Goal: Task Accomplishment & Management: Complete application form

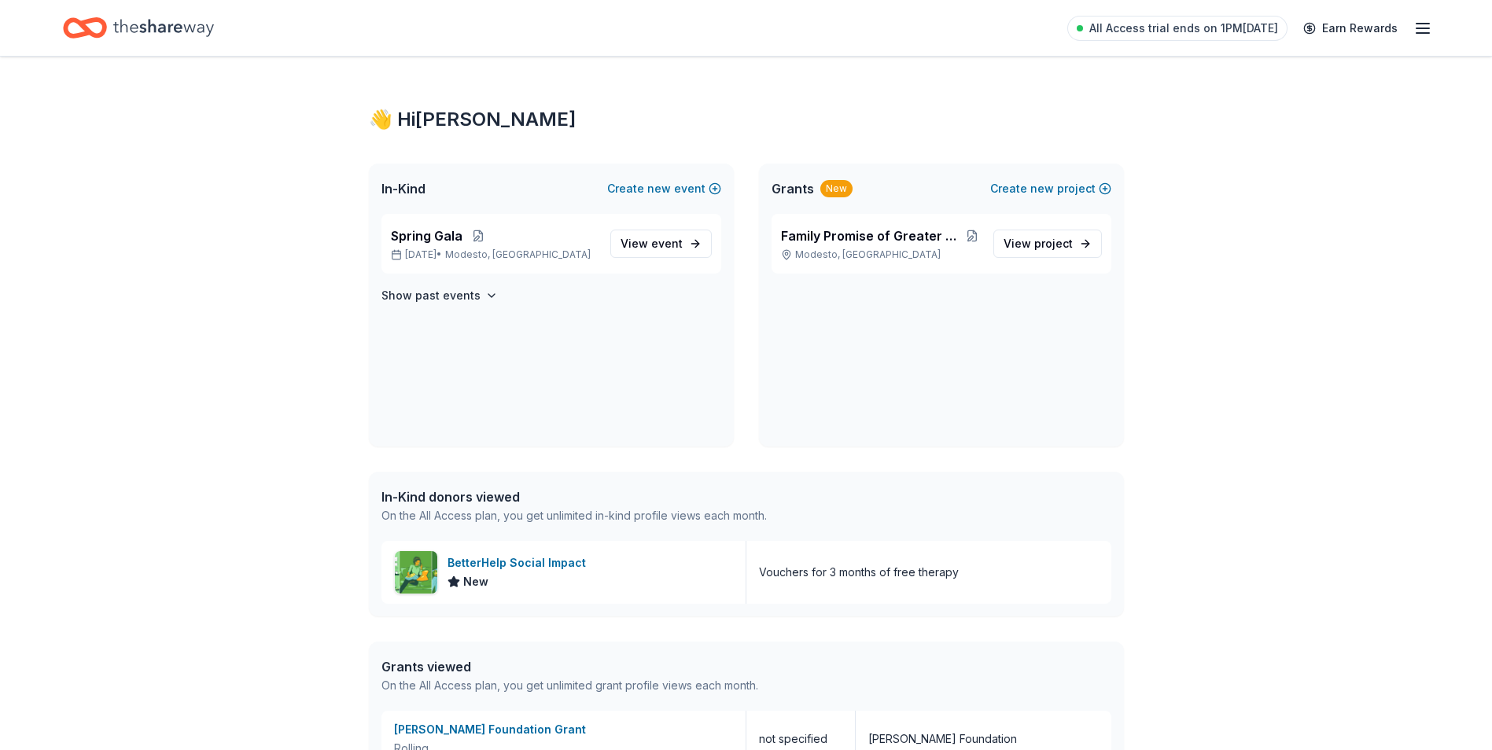
click at [1293, 286] on div "👋 Hi [PERSON_NAME] In-Kind Create new event Spring Gala [DATE] • Modesto, [GEOG…" at bounding box center [746, 501] width 1492 height 889
click at [1423, 24] on icon "button" at bounding box center [1422, 28] width 19 height 19
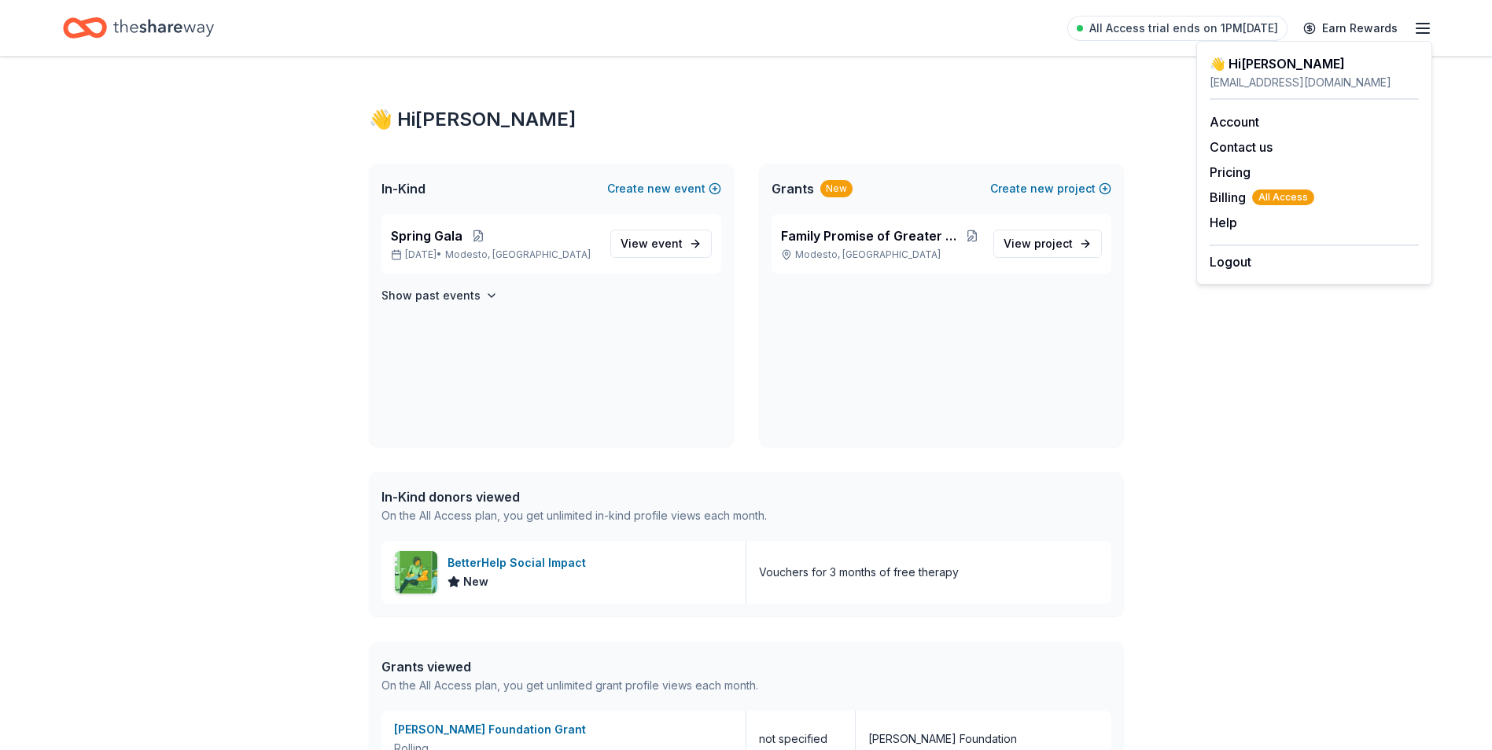
click at [1034, 123] on div "👋 Hi [PERSON_NAME]" at bounding box center [746, 119] width 755 height 25
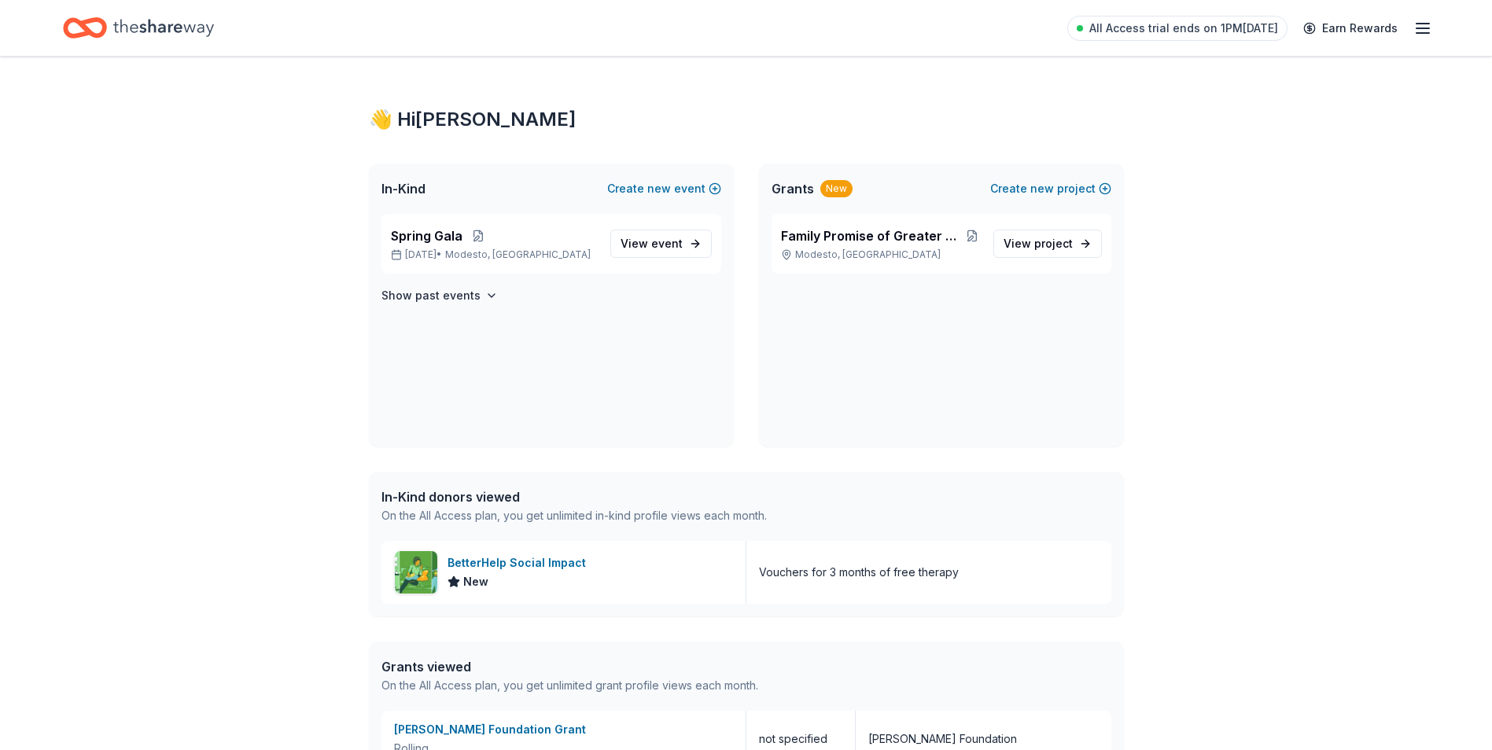
click at [1428, 41] on div "All Access trial ends on 1PM[DATE] Earn Rewards" at bounding box center [1249, 27] width 365 height 37
click at [1424, 13] on div "All Access trial ends on 1PM[DATE] Earn Rewards" at bounding box center [1249, 27] width 365 height 37
click at [1422, 22] on icon "button" at bounding box center [1422, 28] width 19 height 19
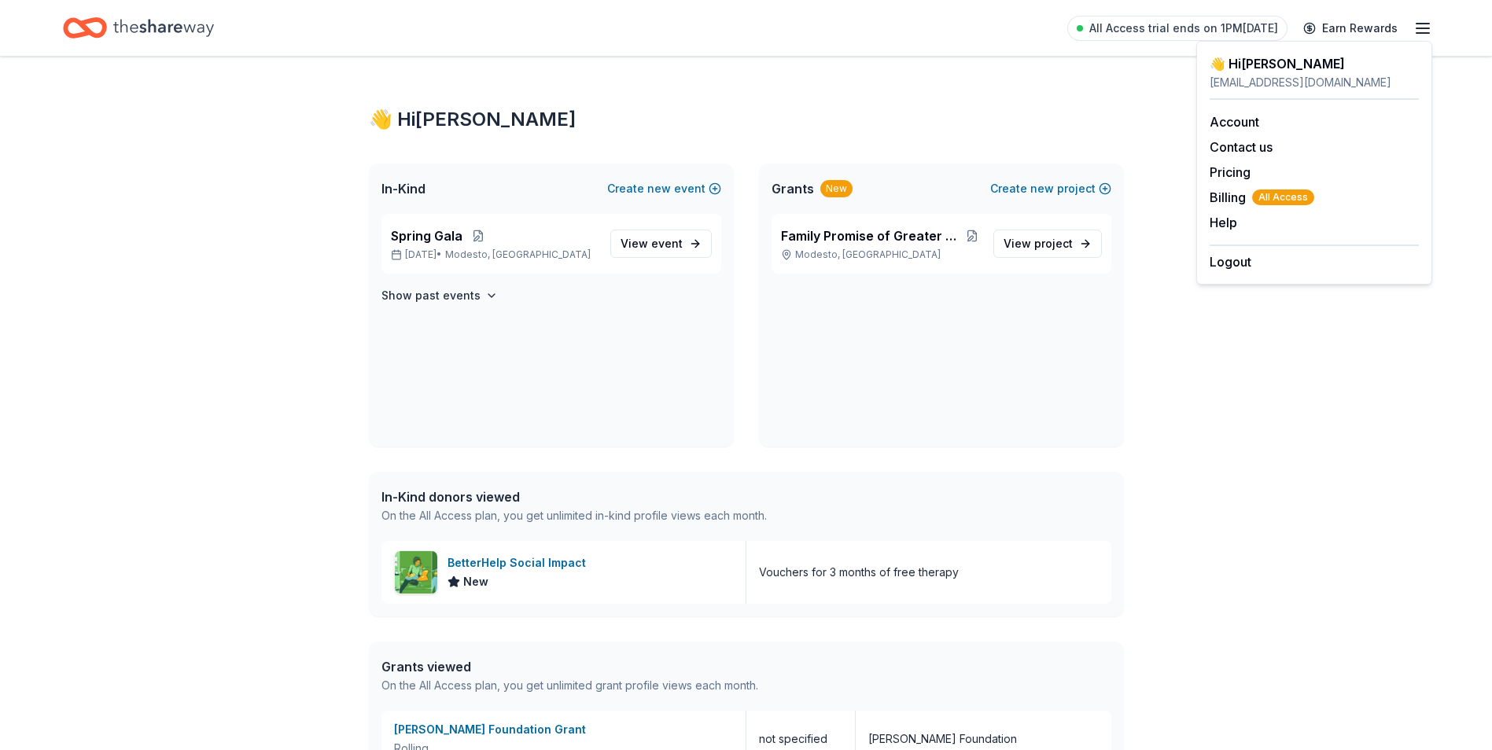
click at [1391, 440] on div "👋 Hi [PERSON_NAME] In-Kind Create new event Spring Gala [DATE] • Modesto, [GEOG…" at bounding box center [746, 501] width 1492 height 889
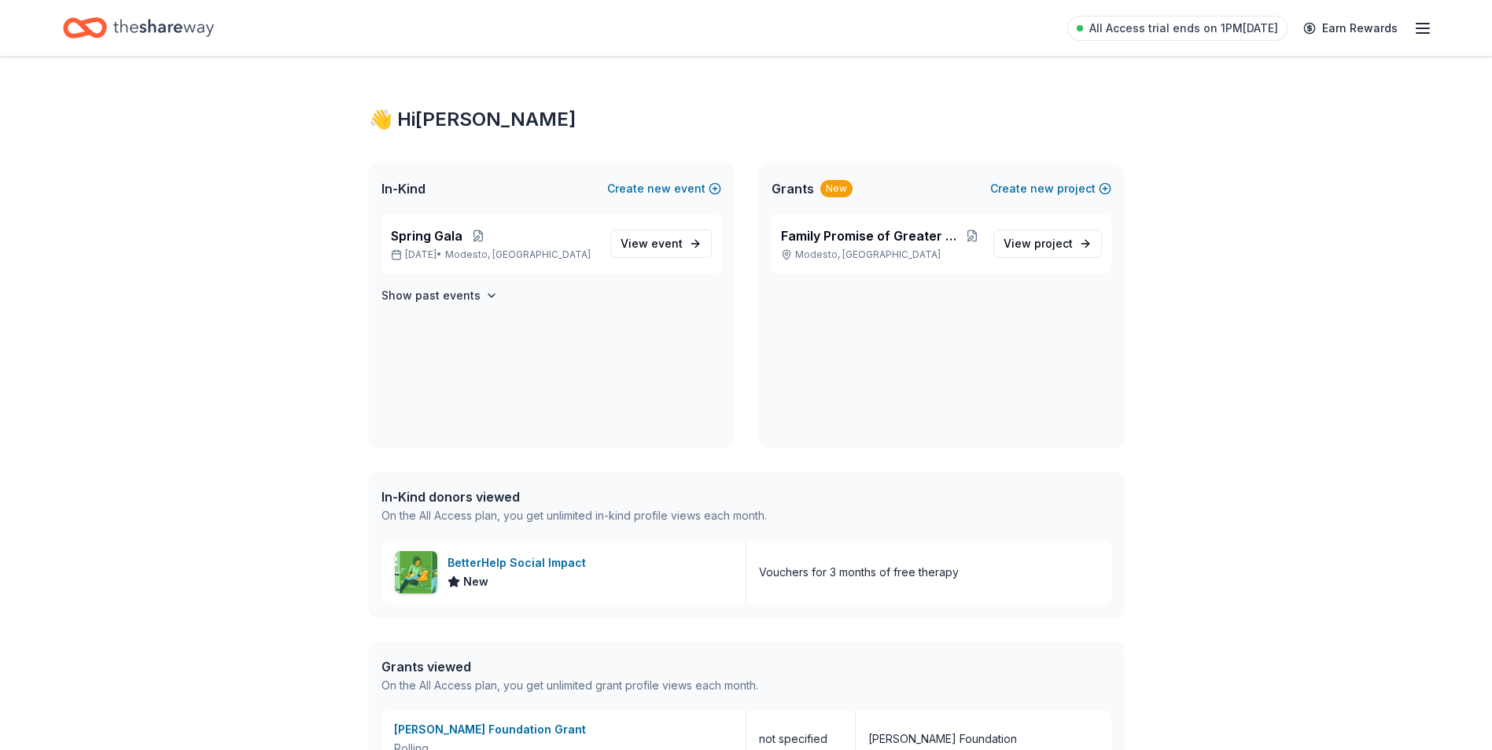
click at [595, 305] on div "Spring Gala [DATE] • [GEOGRAPHIC_DATA], [GEOGRAPHIC_DATA] View event Show past …" at bounding box center [551, 330] width 365 height 233
click at [617, 346] on div "Spring Gala [DATE] • [GEOGRAPHIC_DATA], [GEOGRAPHIC_DATA] View event Show past …" at bounding box center [551, 330] width 365 height 233
click at [565, 249] on p "[DATE] • [GEOGRAPHIC_DATA], [GEOGRAPHIC_DATA]" at bounding box center [494, 255] width 207 height 13
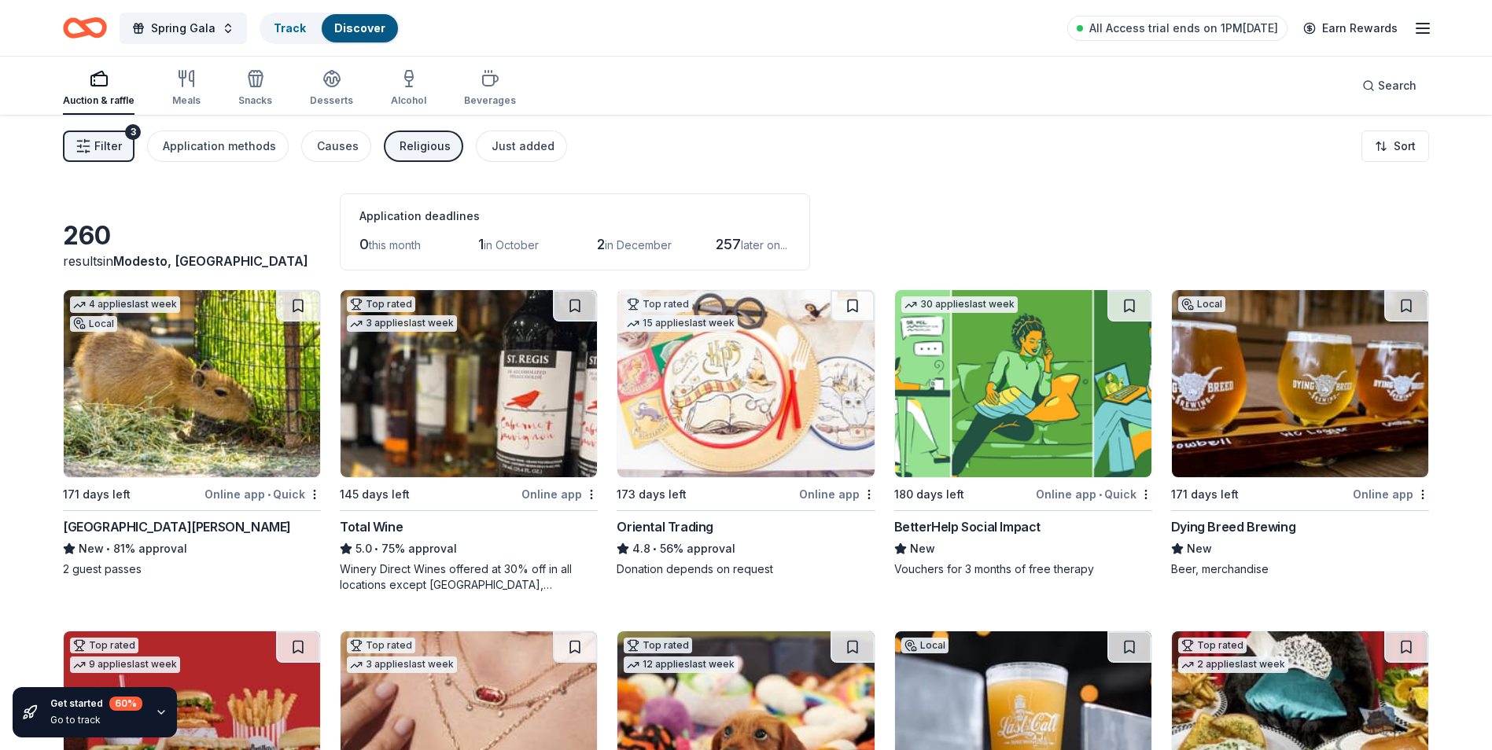
click at [418, 146] on div "Religious" at bounding box center [425, 146] width 51 height 19
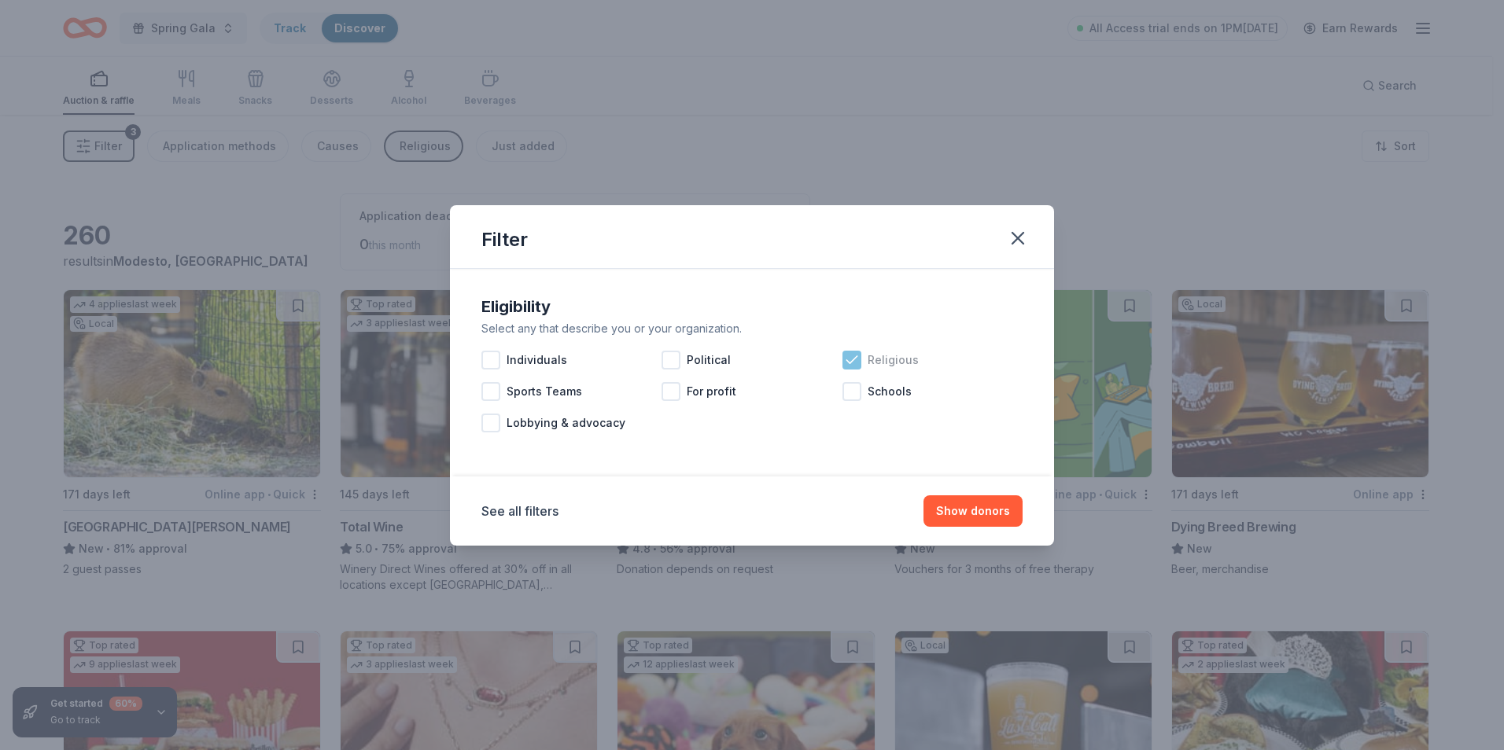
click at [863, 361] on div "Religious" at bounding box center [932, 360] width 180 height 31
click at [974, 523] on button "Show 292 donors" at bounding box center [961, 511] width 121 height 31
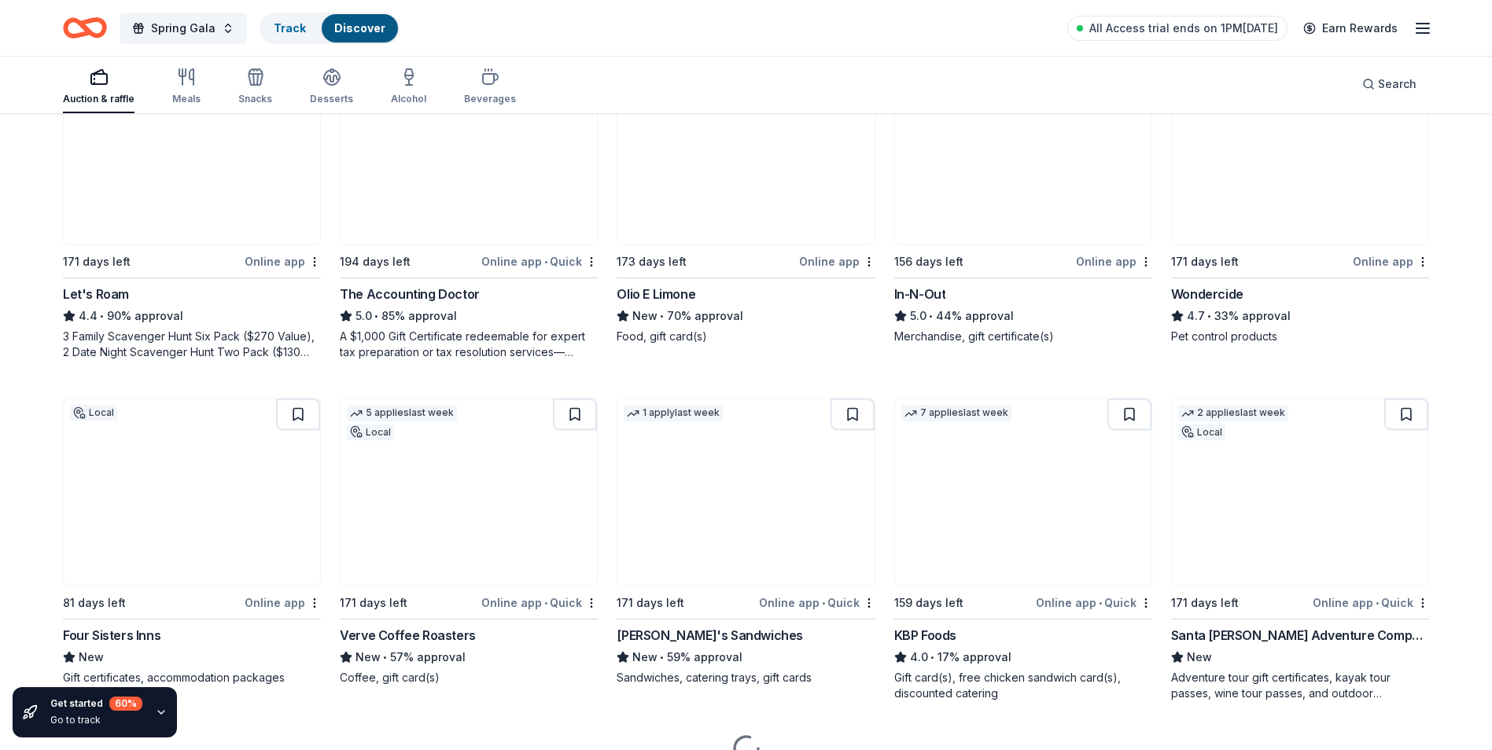
scroll to position [944, 0]
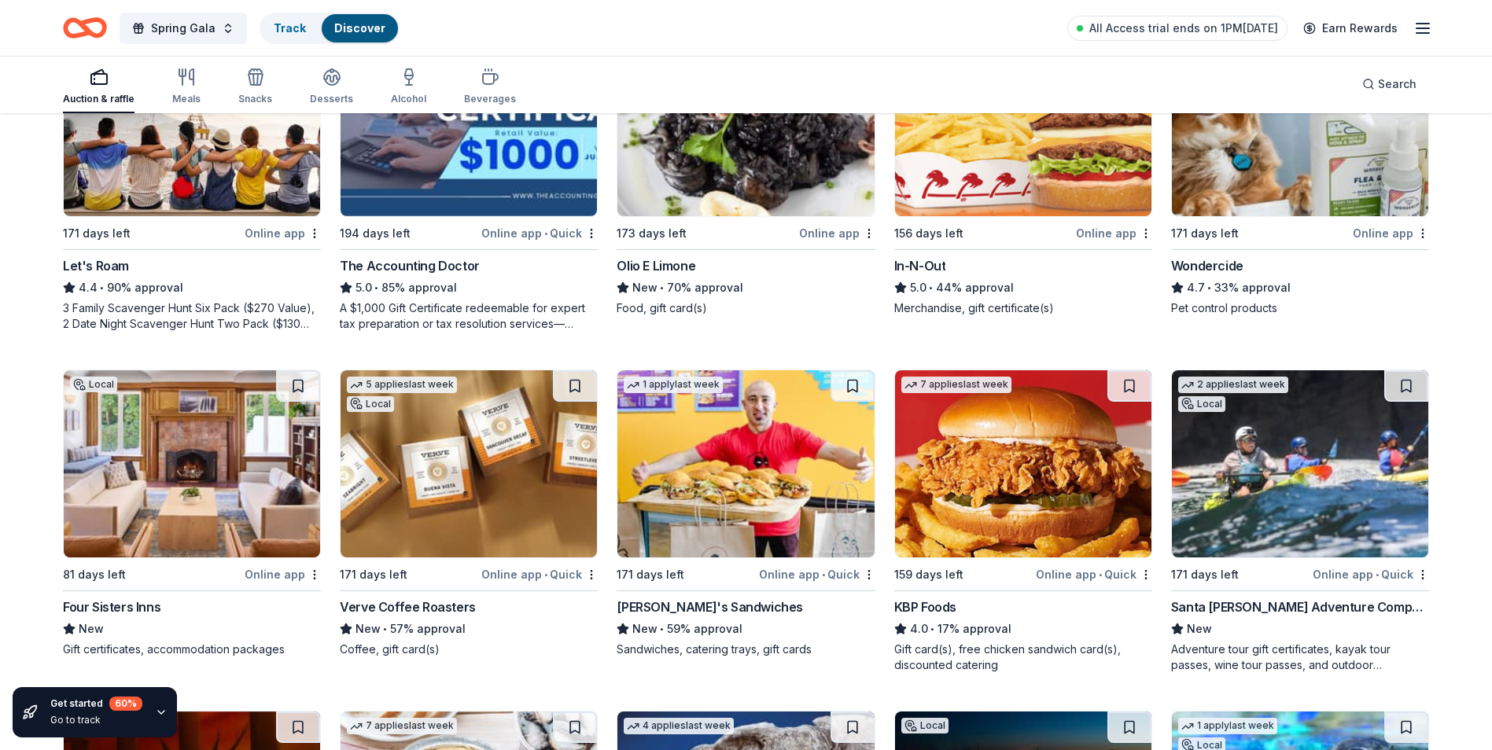
click at [1015, 161] on img at bounding box center [1023, 122] width 256 height 187
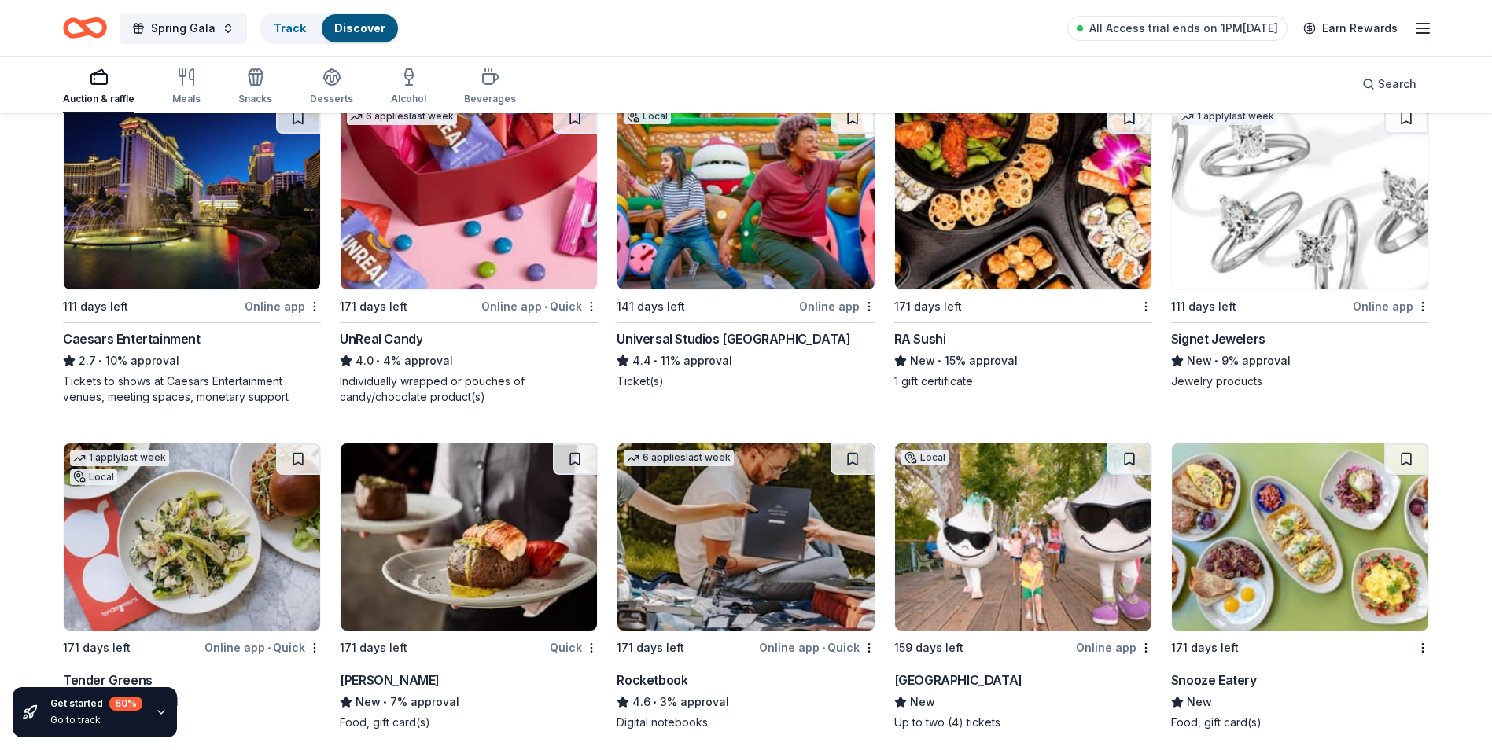
scroll to position [7263, 0]
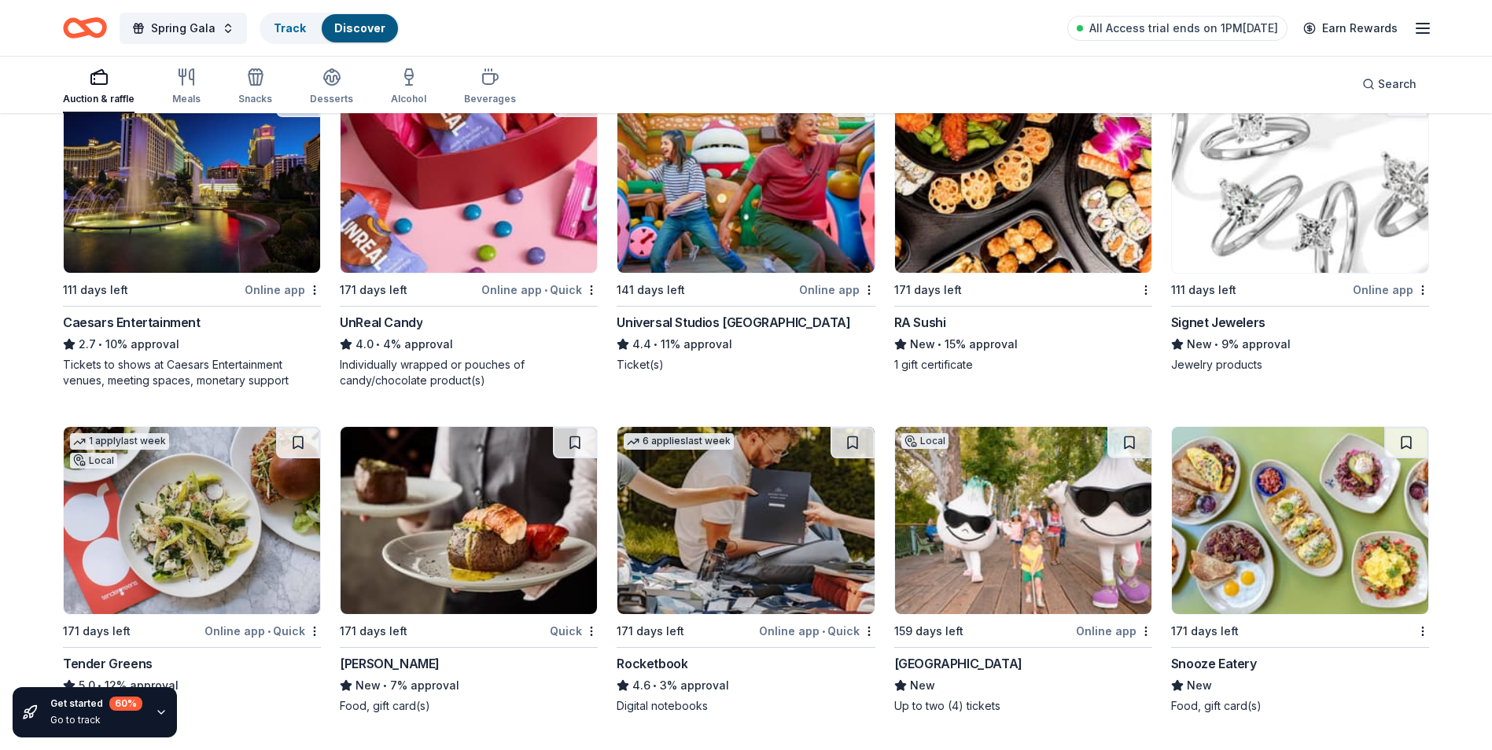
click at [1100, 573] on img at bounding box center [1023, 520] width 256 height 187
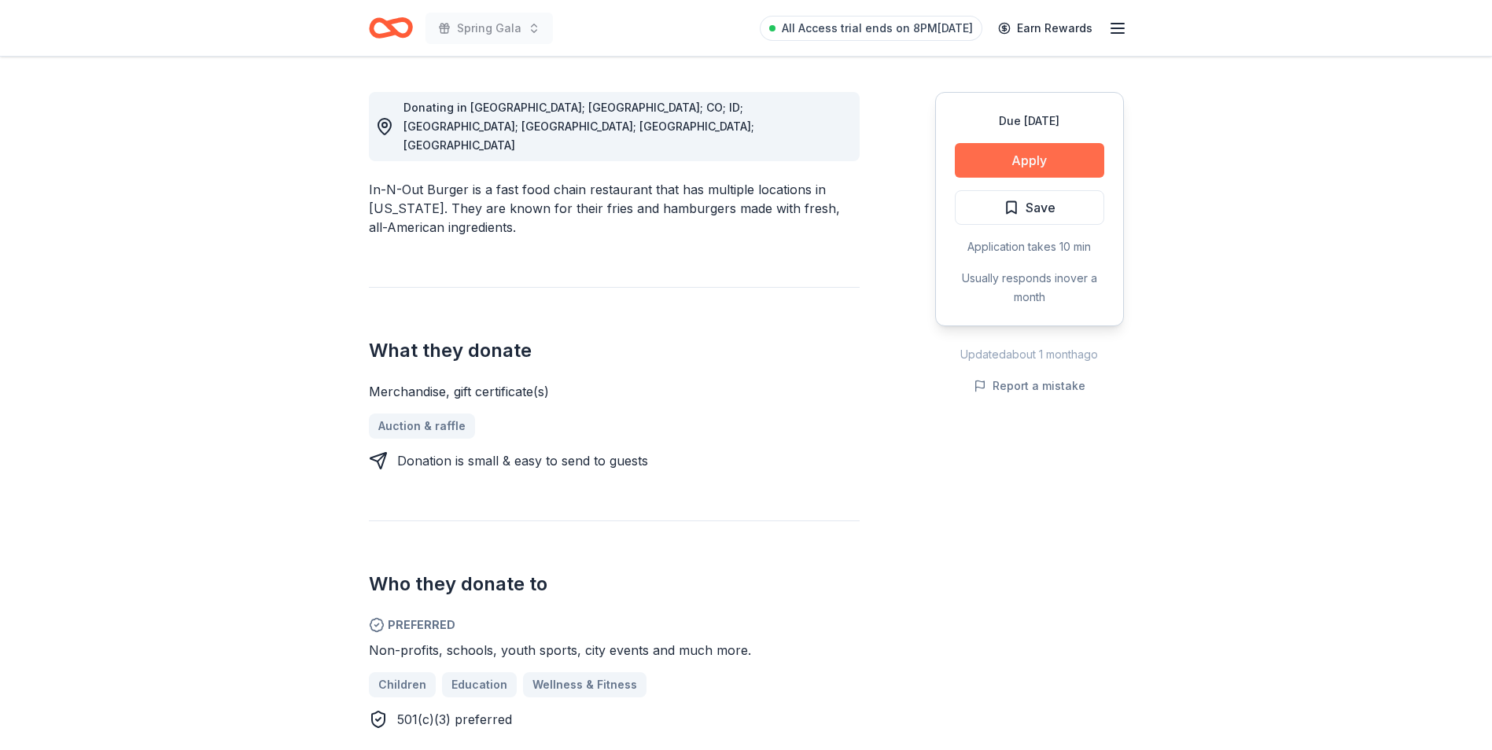
scroll to position [393, 0]
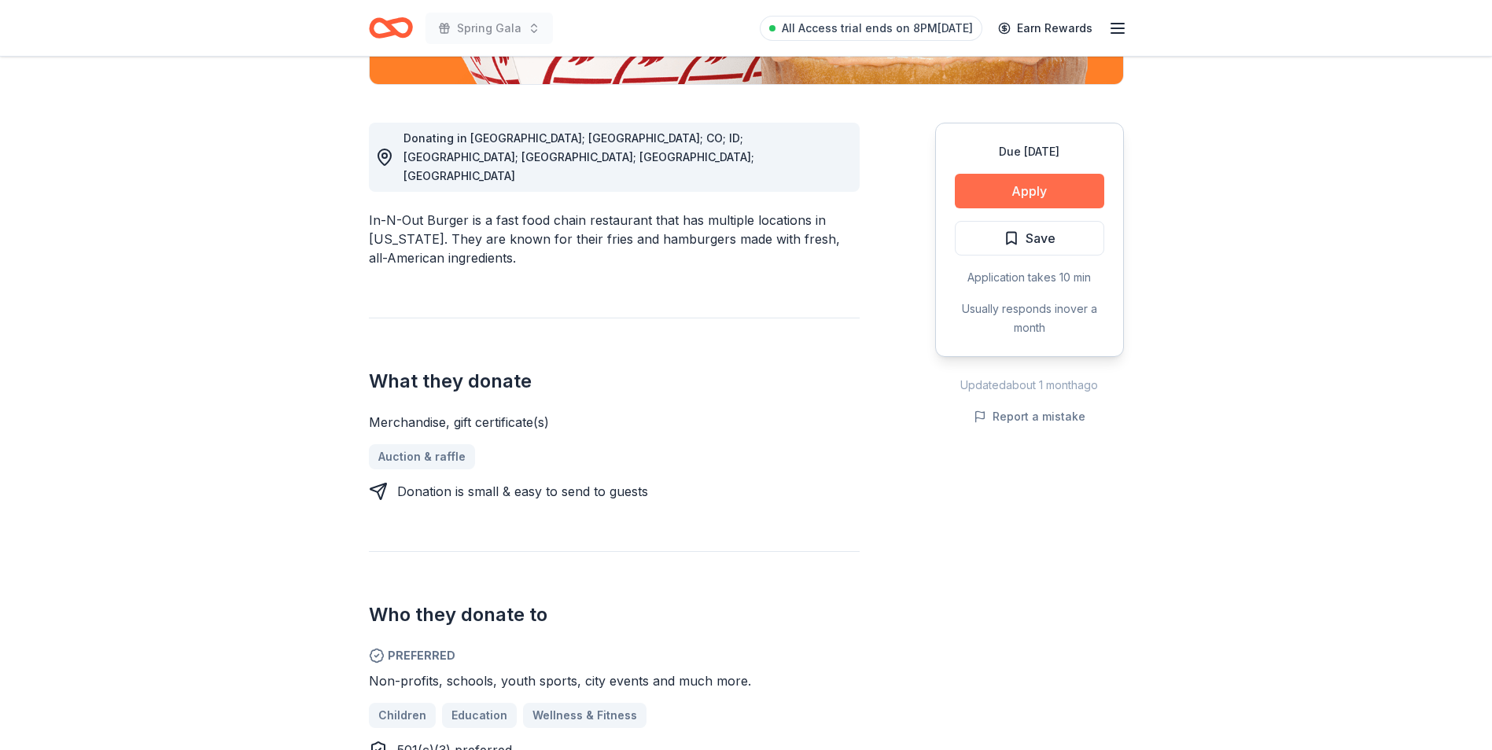
click at [1032, 182] on button "Apply" at bounding box center [1029, 191] width 149 height 35
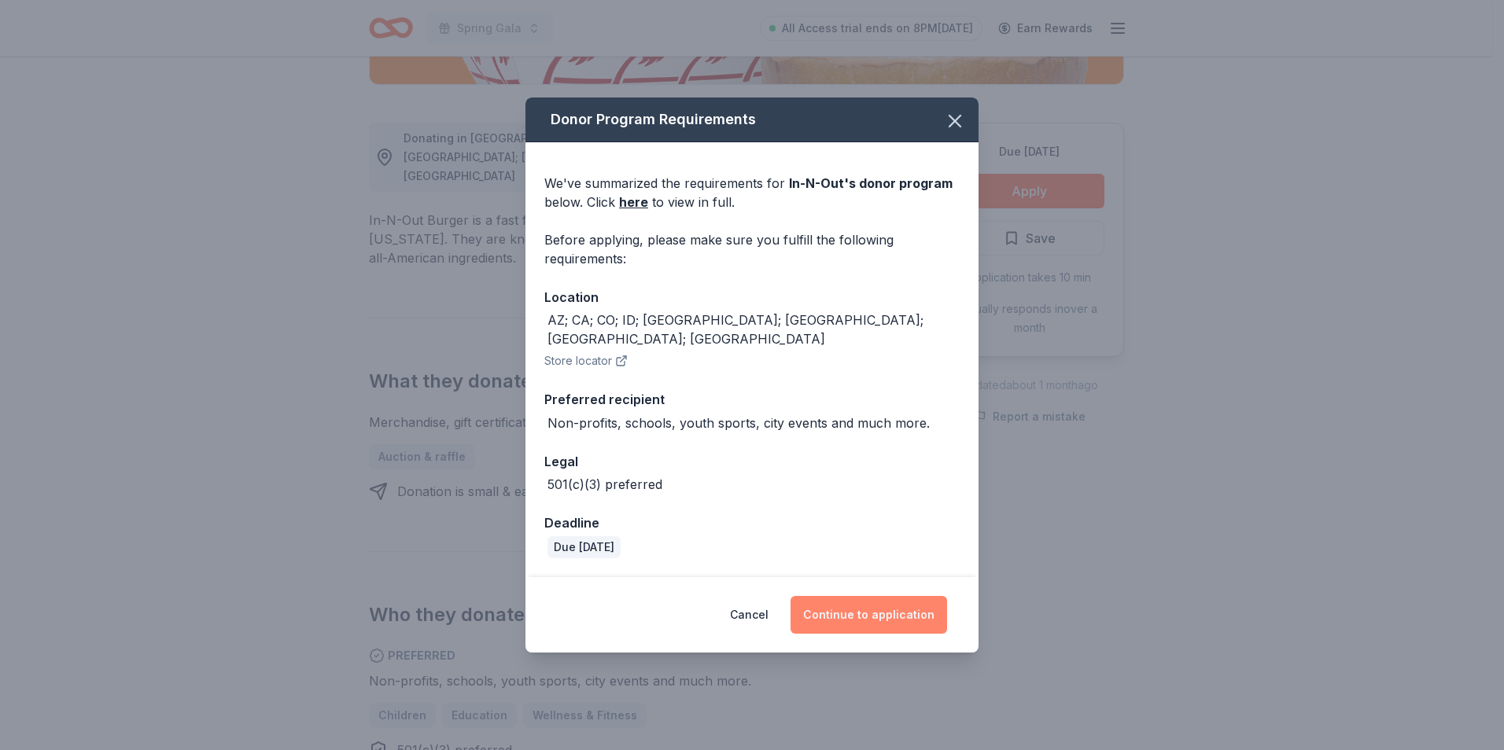
click at [872, 613] on button "Continue to application" at bounding box center [869, 615] width 157 height 38
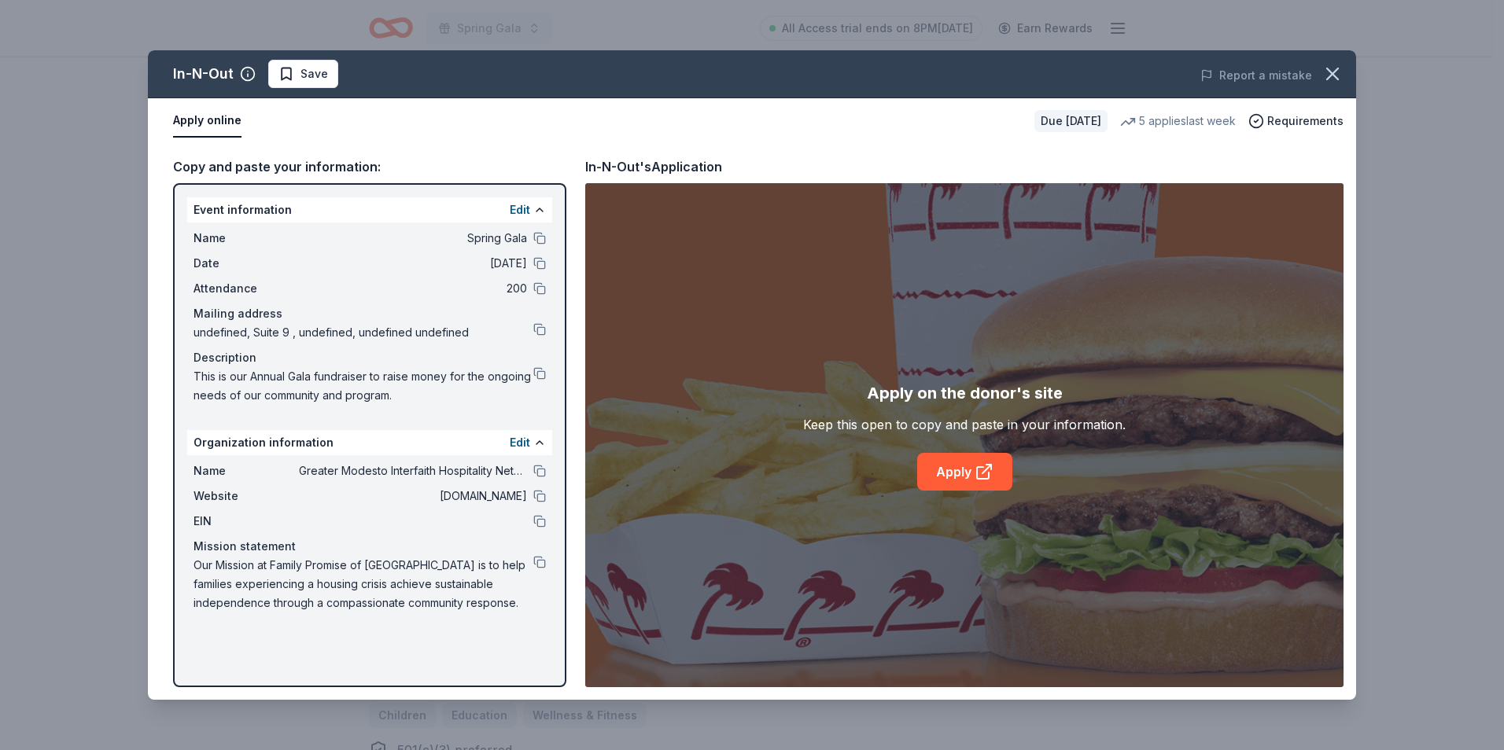
drag, startPoint x: 184, startPoint y: 188, endPoint x: 391, endPoint y: 474, distance: 352.6
click at [391, 474] on div "Event information Edit Name Spring Gala Date 04/18/26 Attendance 200 Mailing ad…" at bounding box center [369, 435] width 393 height 504
drag, startPoint x: 531, startPoint y: 607, endPoint x: 322, endPoint y: 532, distance: 222.4
click at [322, 532] on div "Name Greater Modesto Interfaith Hospitality Network Website modestofamilypromis…" at bounding box center [369, 537] width 365 height 164
click at [534, 330] on button at bounding box center [539, 329] width 13 height 13
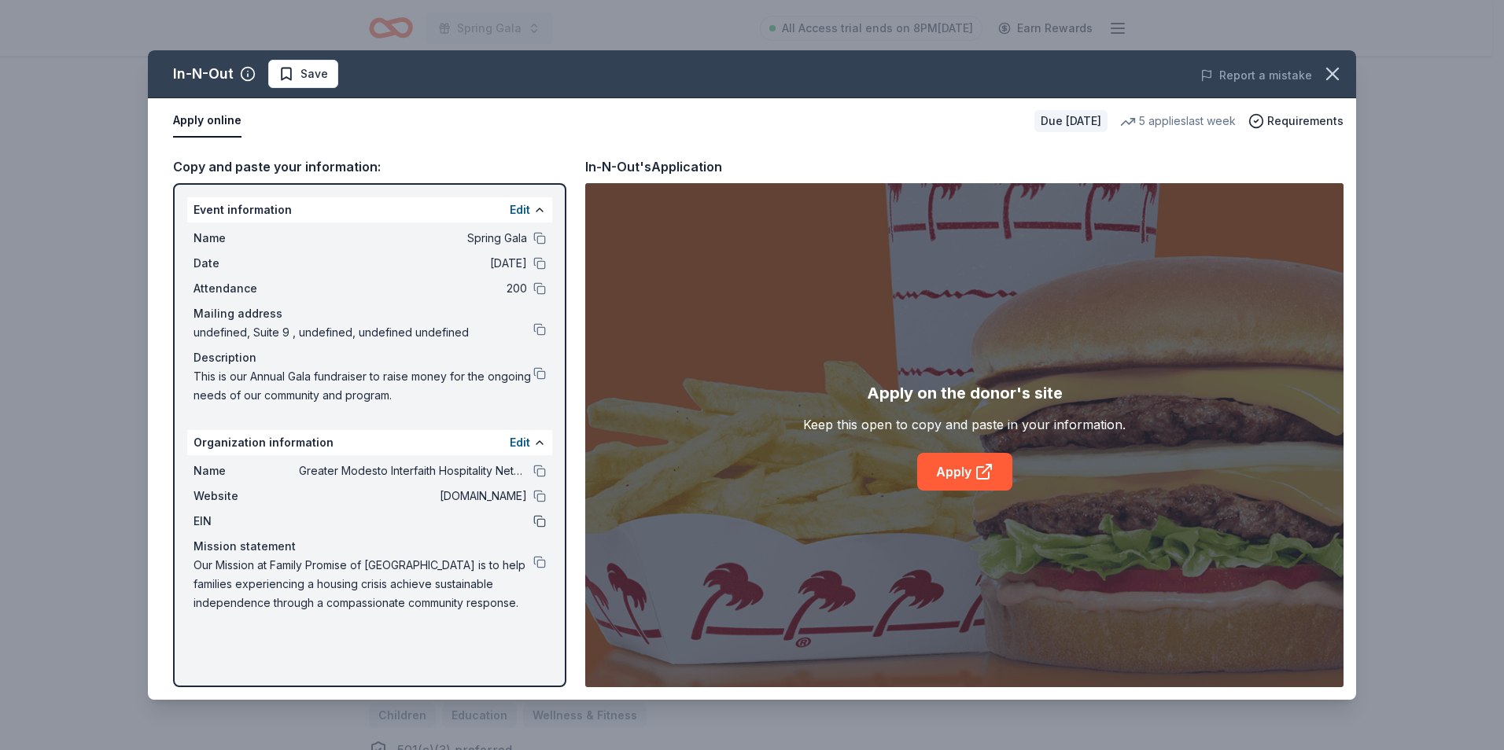
click at [540, 522] on button at bounding box center [539, 521] width 13 height 13
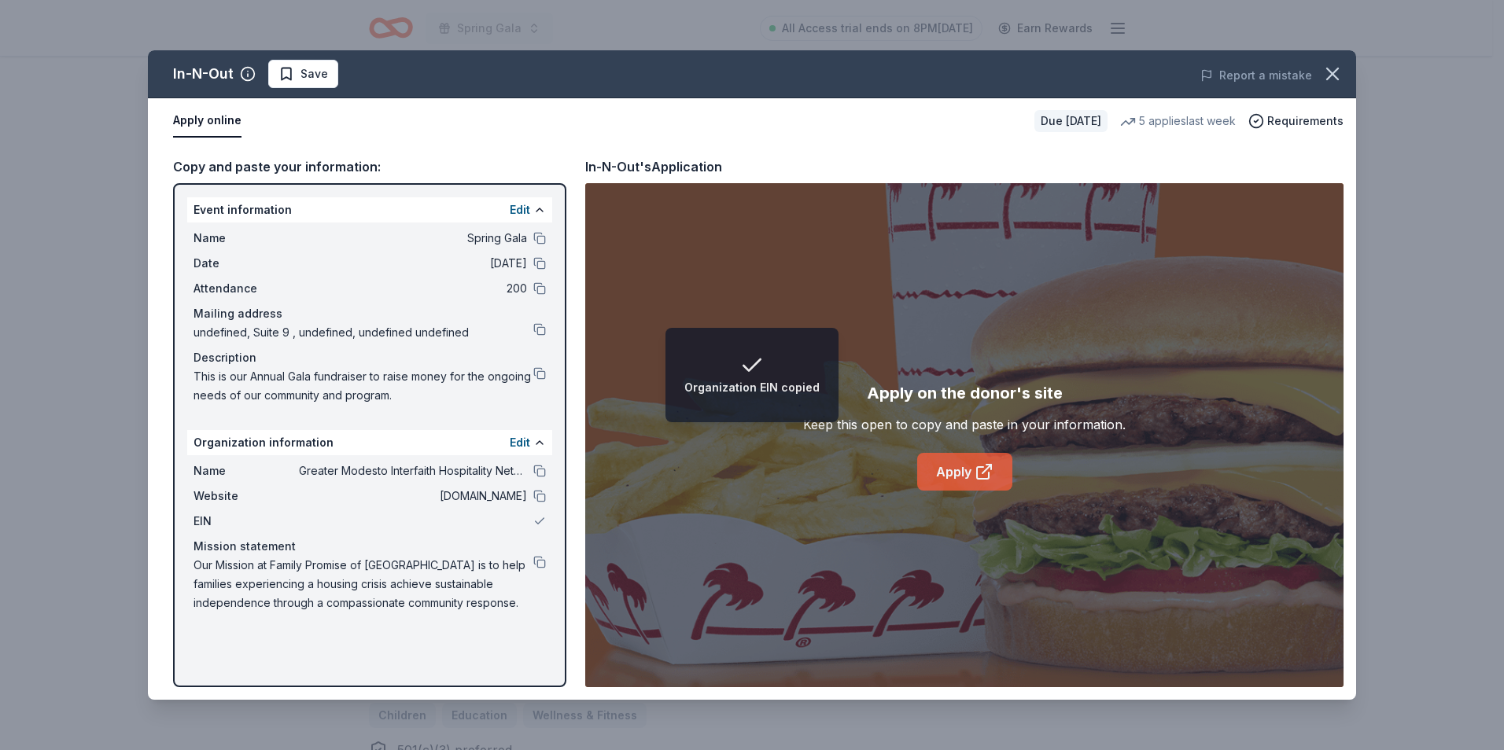
click at [975, 481] on icon at bounding box center [984, 472] width 19 height 19
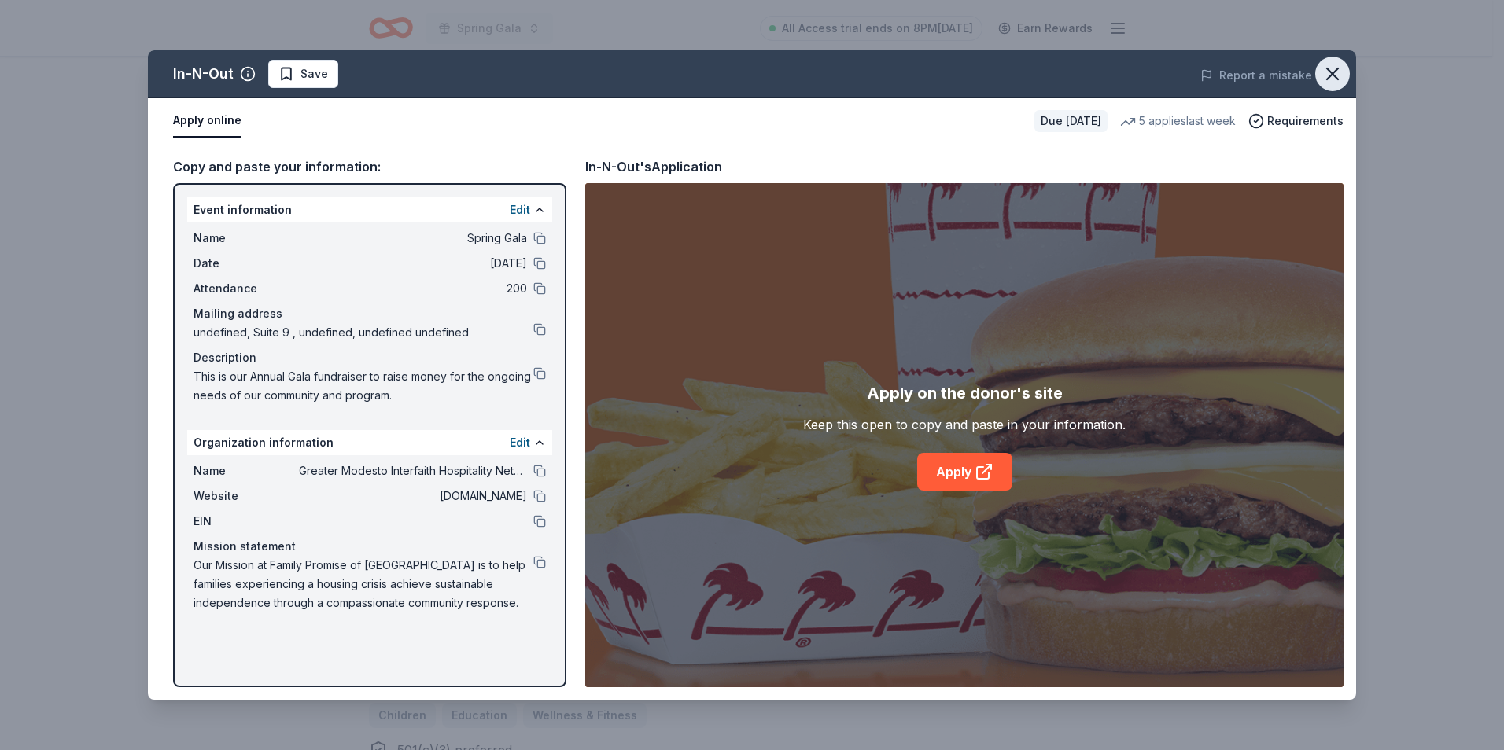
click at [1329, 70] on icon "button" at bounding box center [1332, 73] width 11 height 11
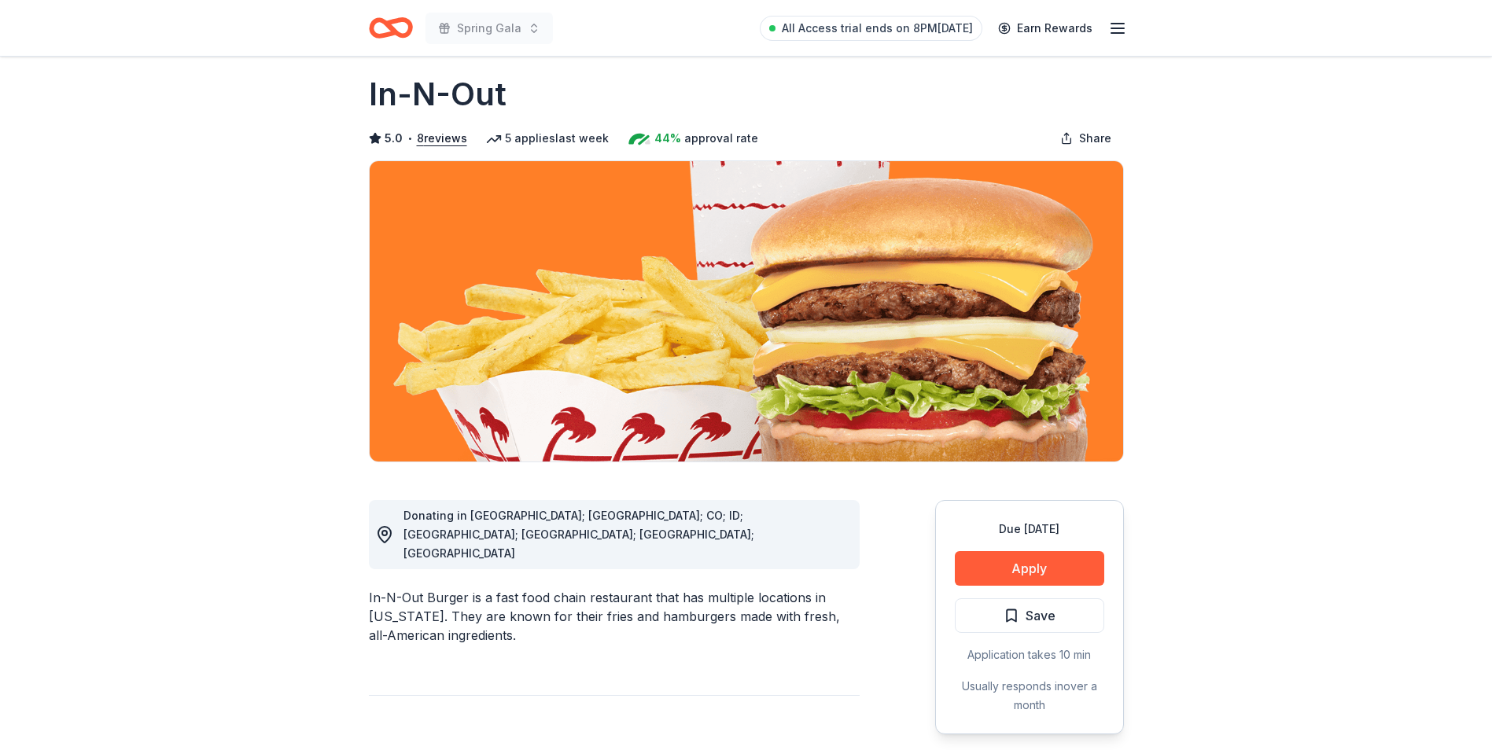
scroll to position [0, 0]
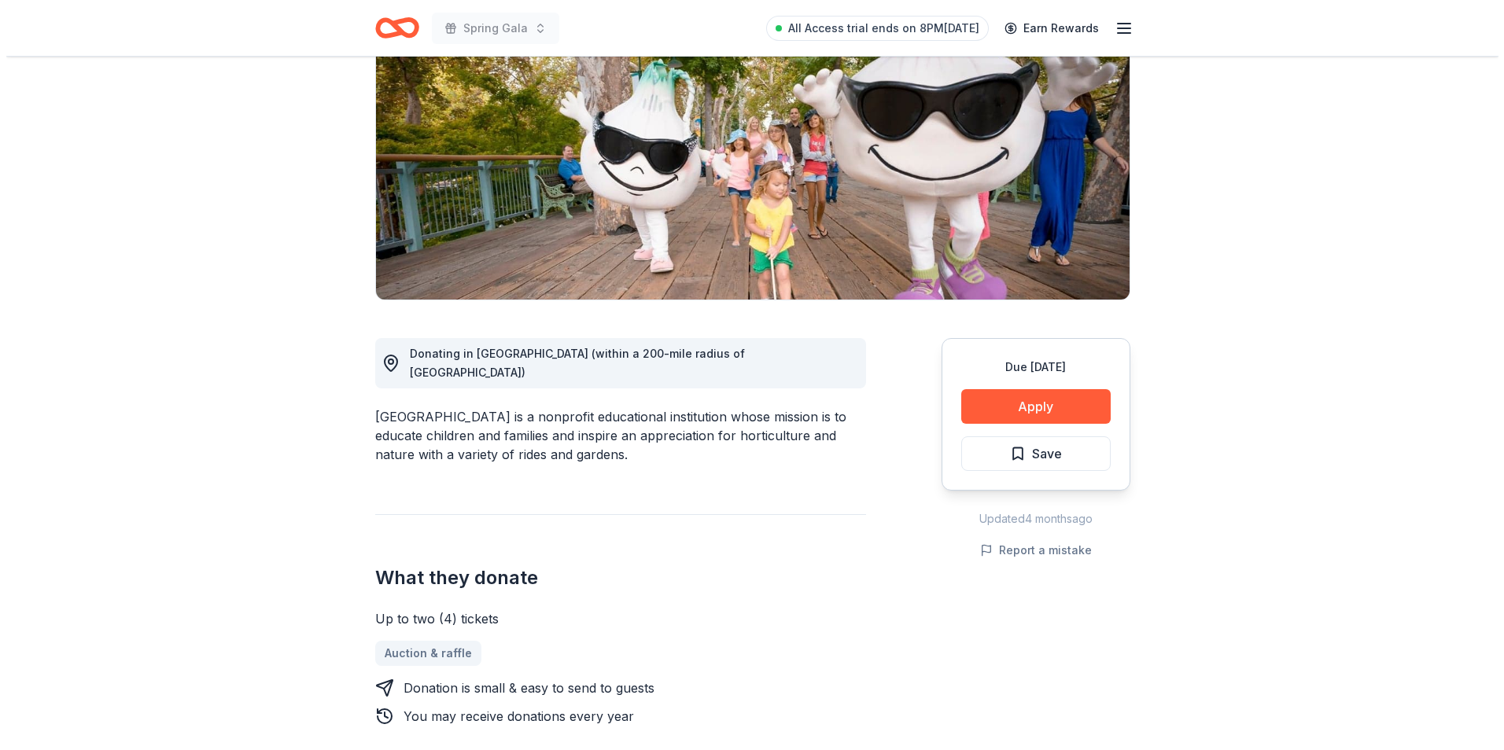
scroll to position [157, 0]
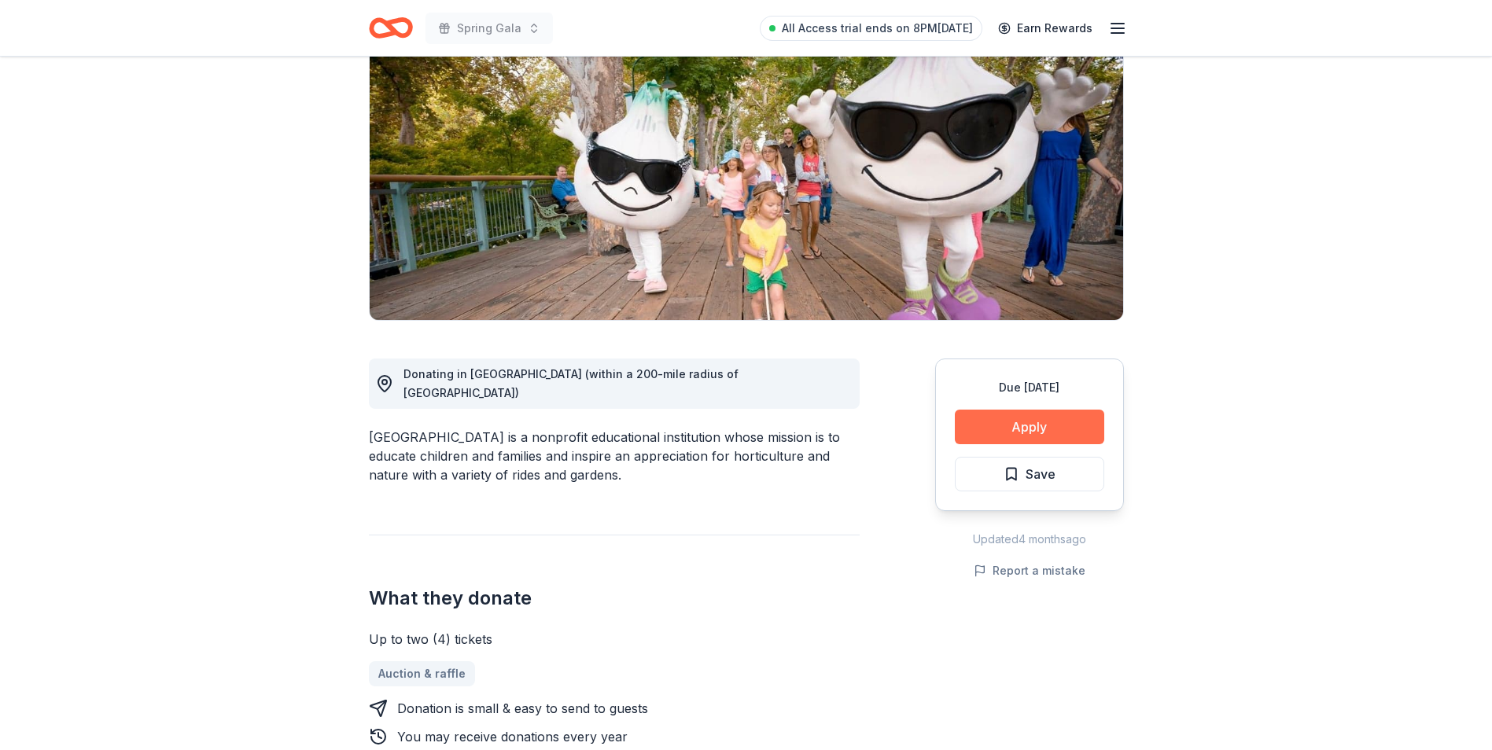
click at [994, 430] on button "Apply" at bounding box center [1029, 427] width 149 height 35
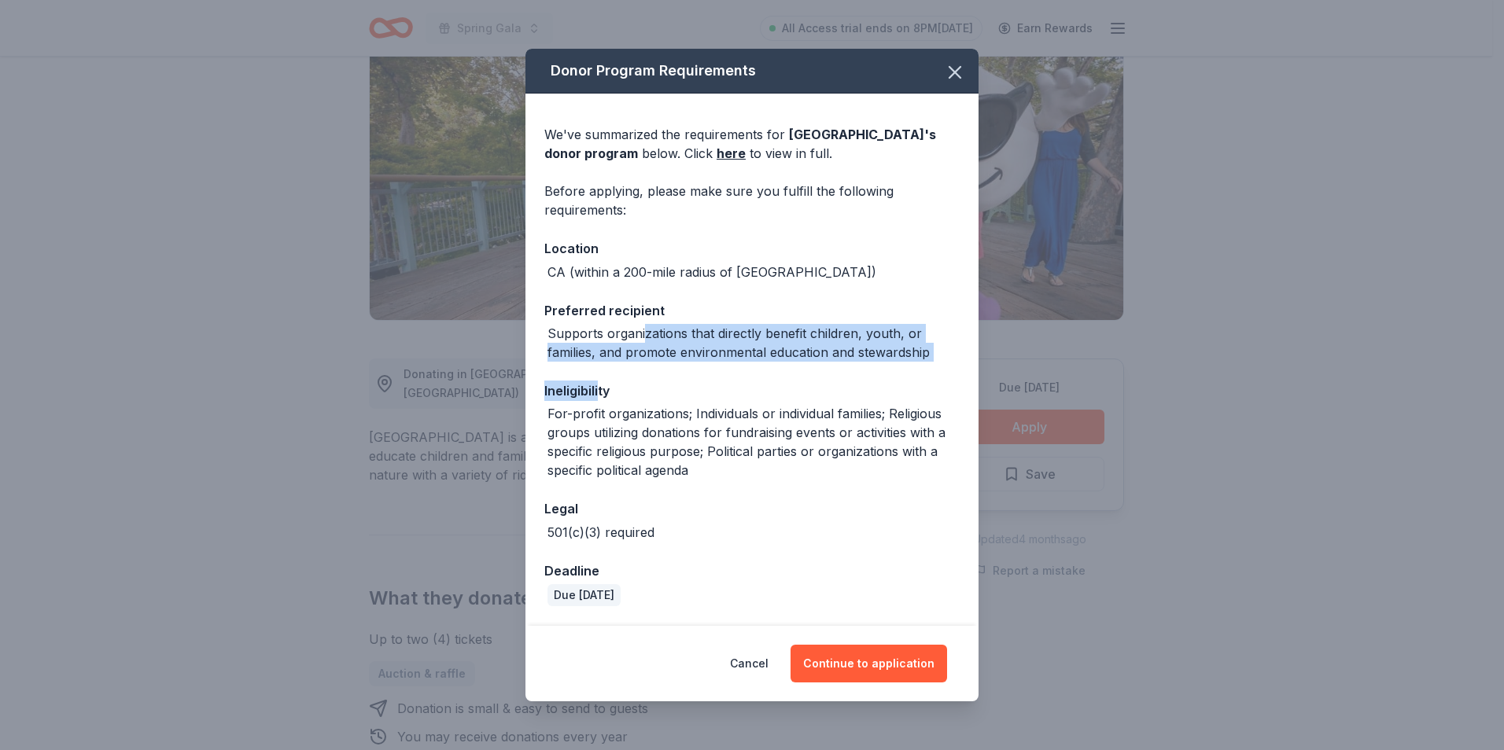
click at [599, 396] on div "We've summarized the requirements for Gilroy Gardens Family Theme Park 's donor…" at bounding box center [751, 390] width 453 height 593
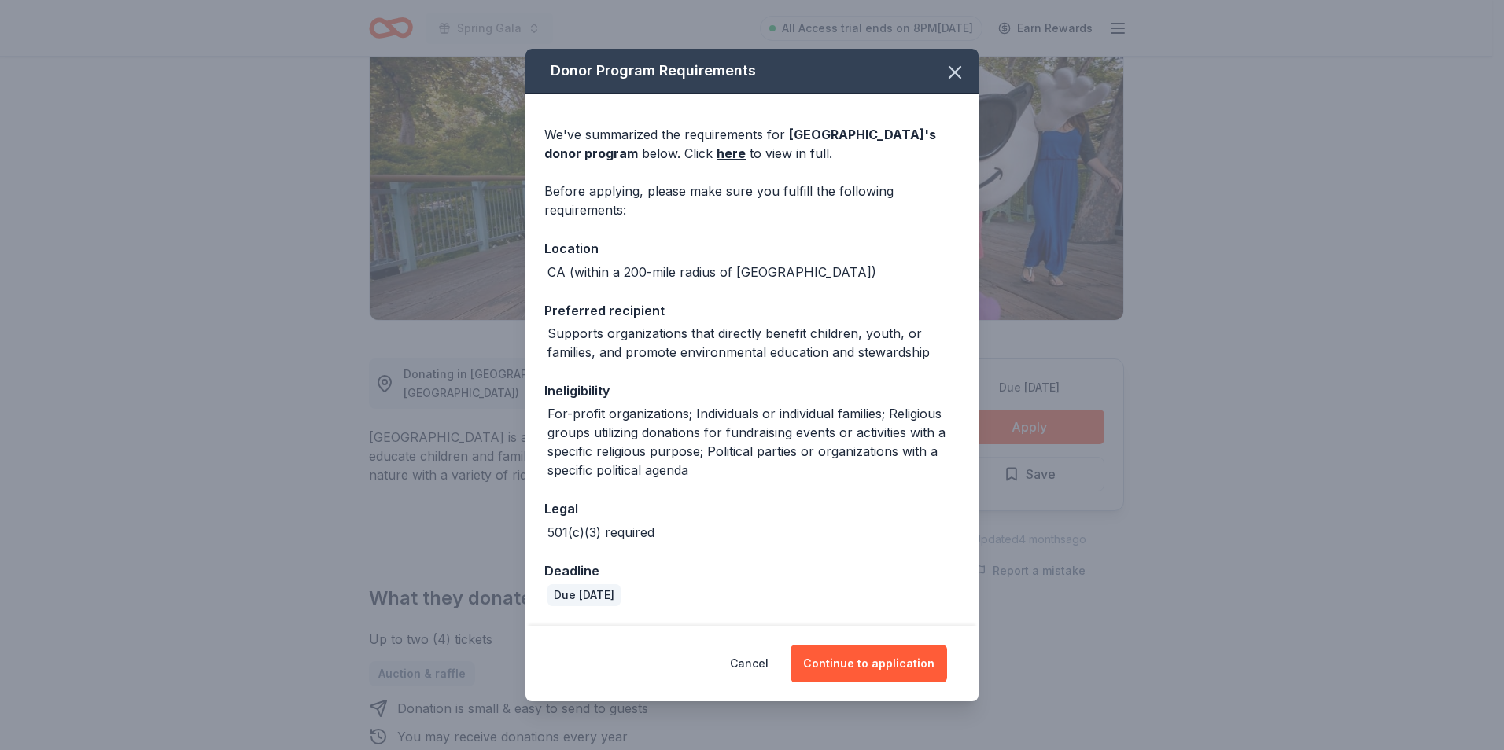
drag, startPoint x: 599, startPoint y: 396, endPoint x: 665, endPoint y: 392, distance: 66.2
click at [665, 392] on div "Ineligibility" at bounding box center [751, 391] width 415 height 20
click at [699, 470] on div "For-profit organizations; Individuals or individual families; Religious groups …" at bounding box center [753, 442] width 412 height 76
click at [651, 605] on div "Due in 159 days" at bounding box center [751, 595] width 415 height 22
click at [893, 659] on button "Continue to application" at bounding box center [869, 664] width 157 height 38
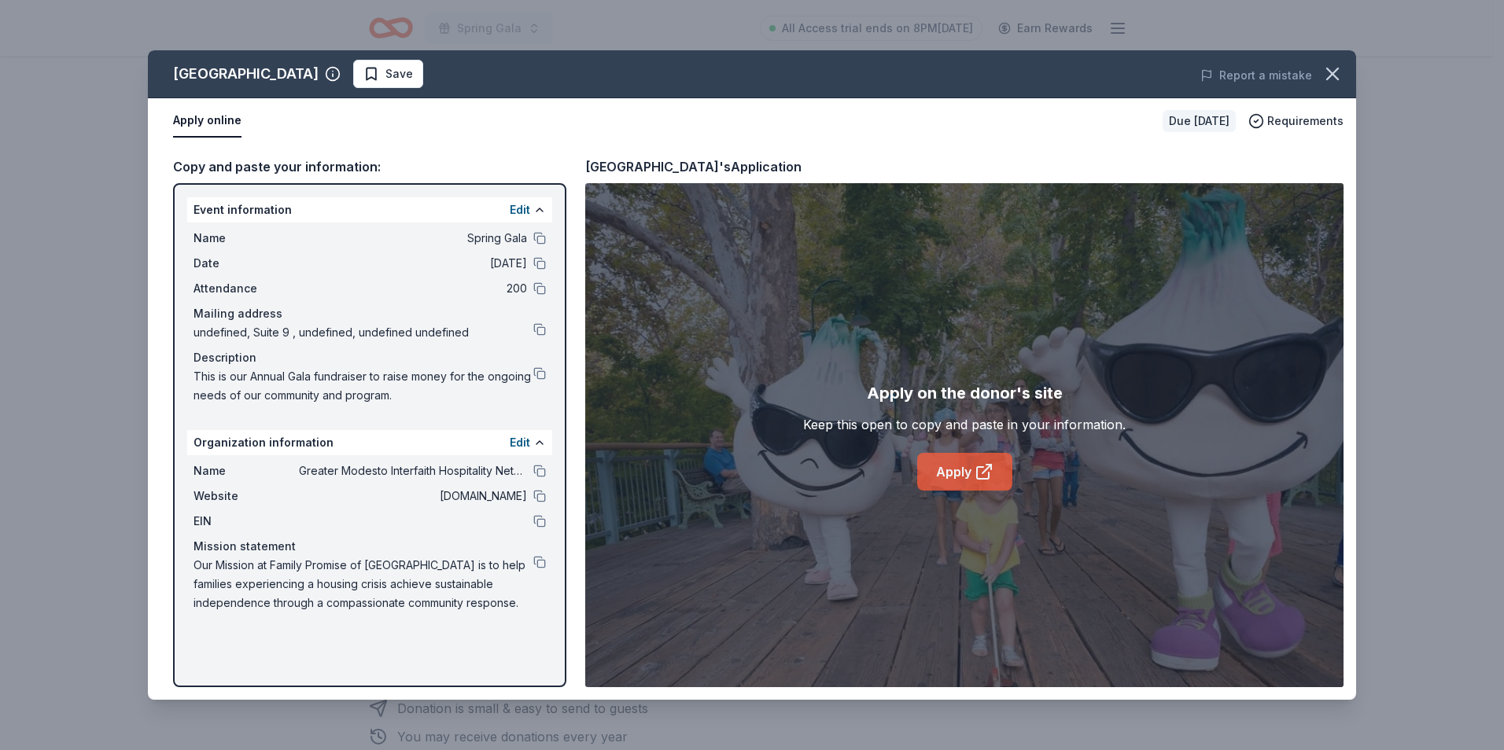
click at [993, 474] on link "Apply" at bounding box center [964, 472] width 95 height 38
